Goal: Obtain resource: Download file/media

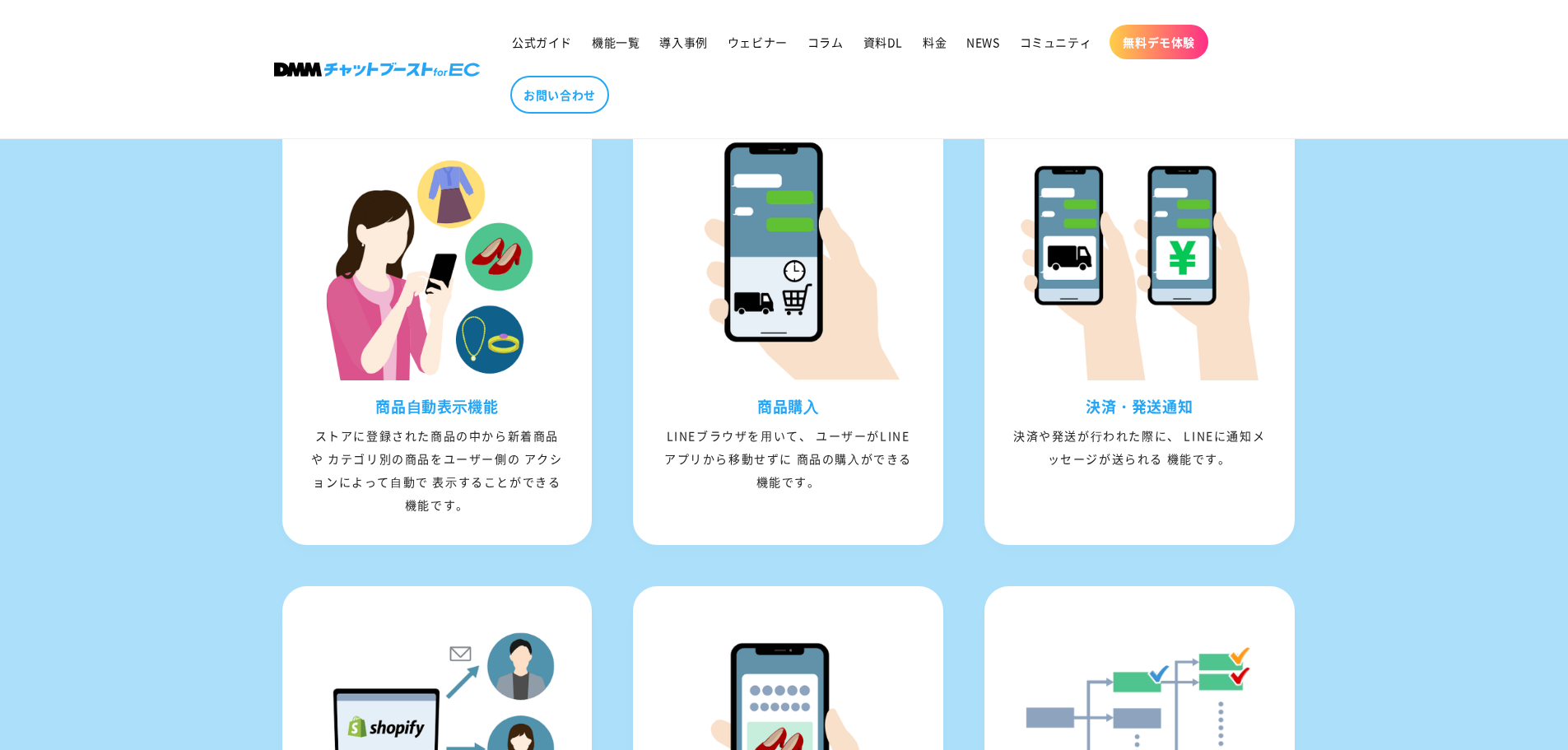
scroll to position [381, 0]
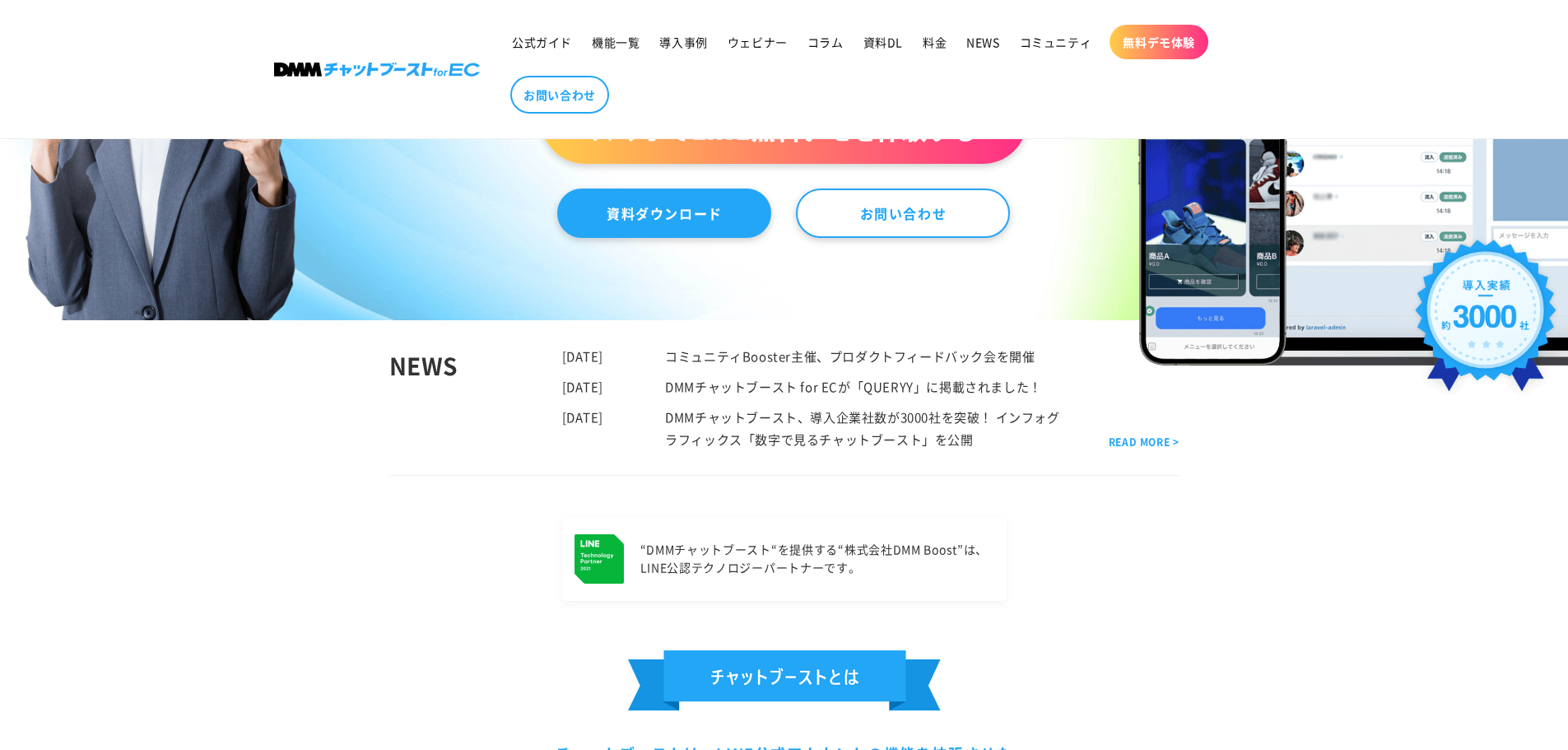
click at [627, 221] on link "資料ダウンロード" at bounding box center [664, 213] width 214 height 50
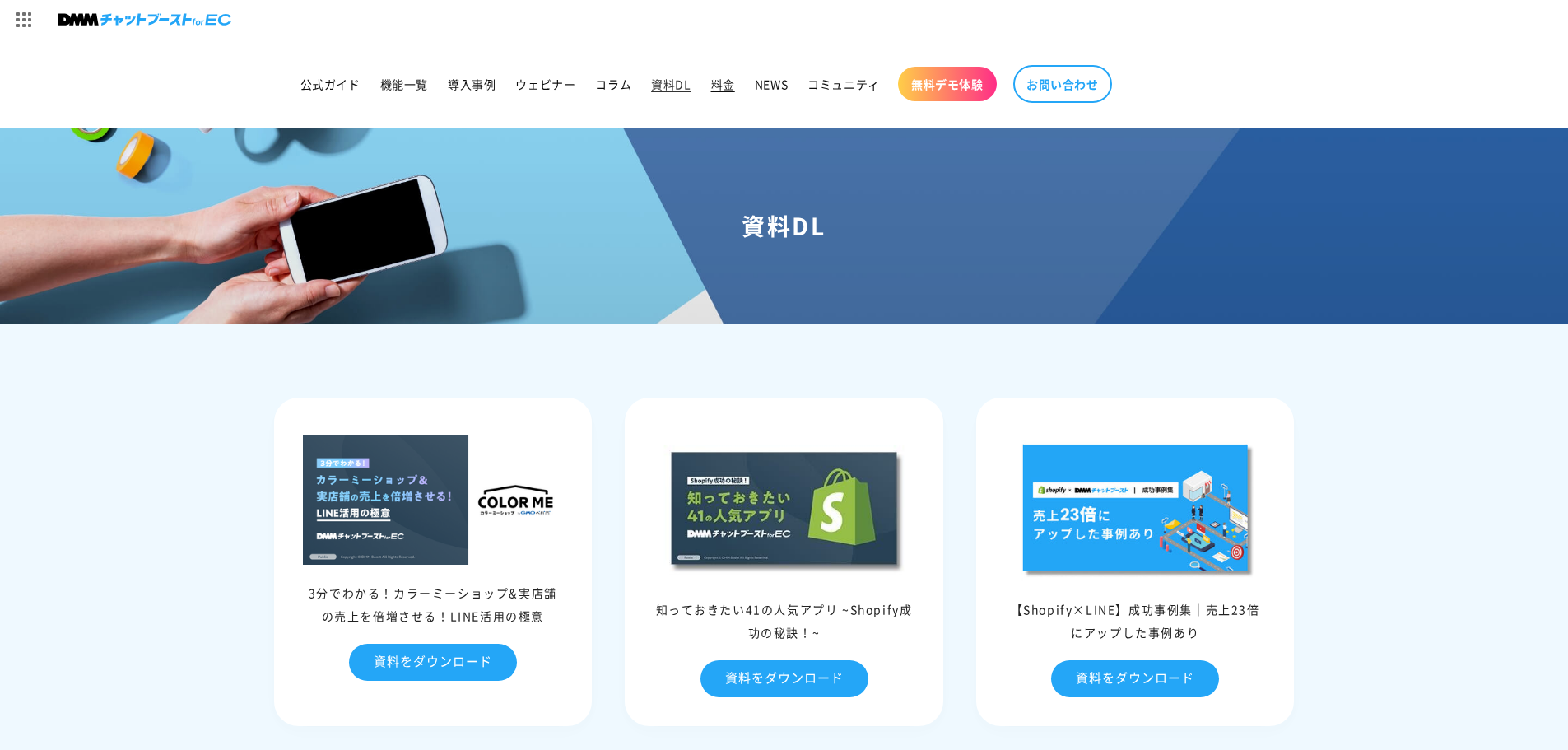
click at [723, 87] on span "料金" at bounding box center [723, 84] width 24 height 15
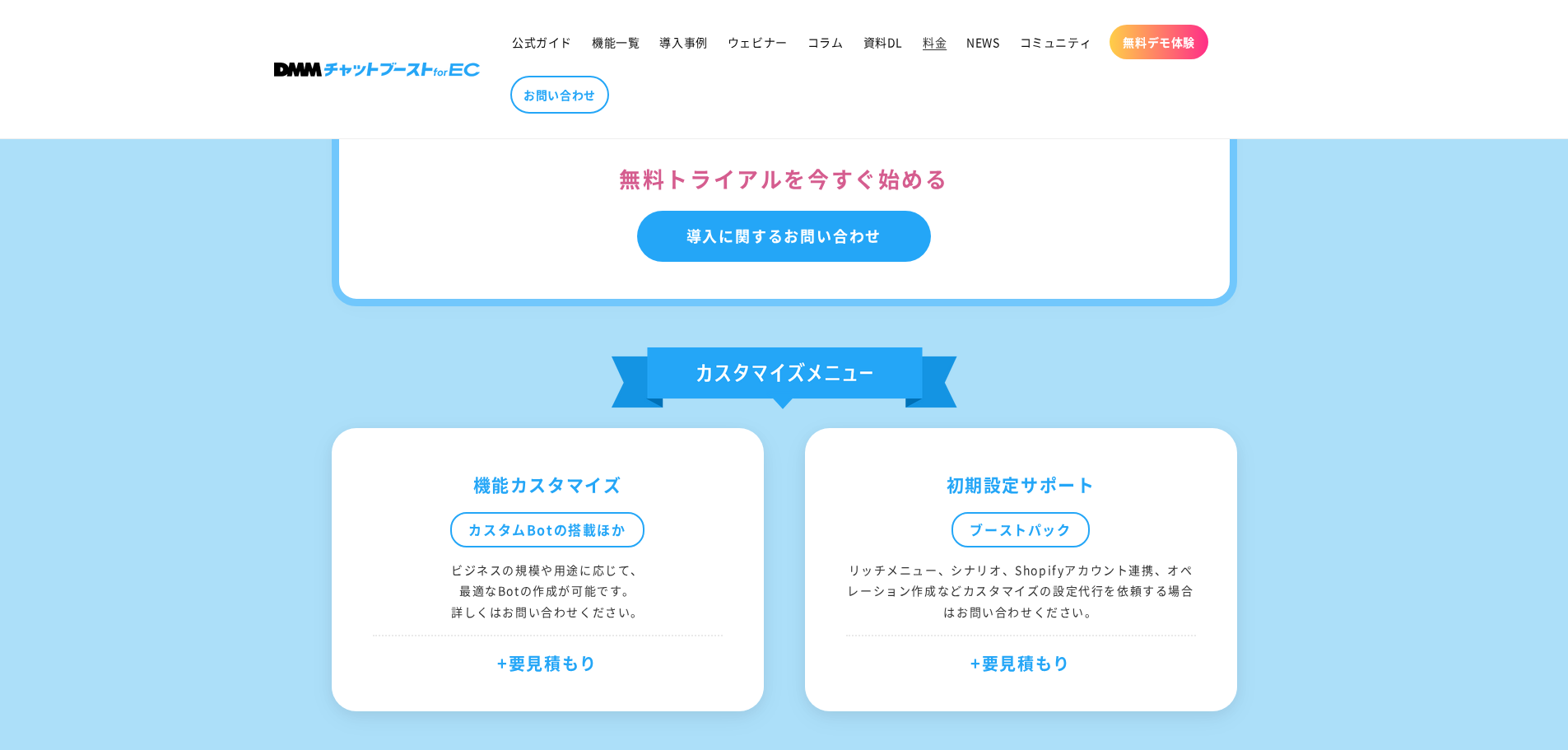
scroll to position [1070, 0]
